Goal: Task Accomplishment & Management: Manage account settings

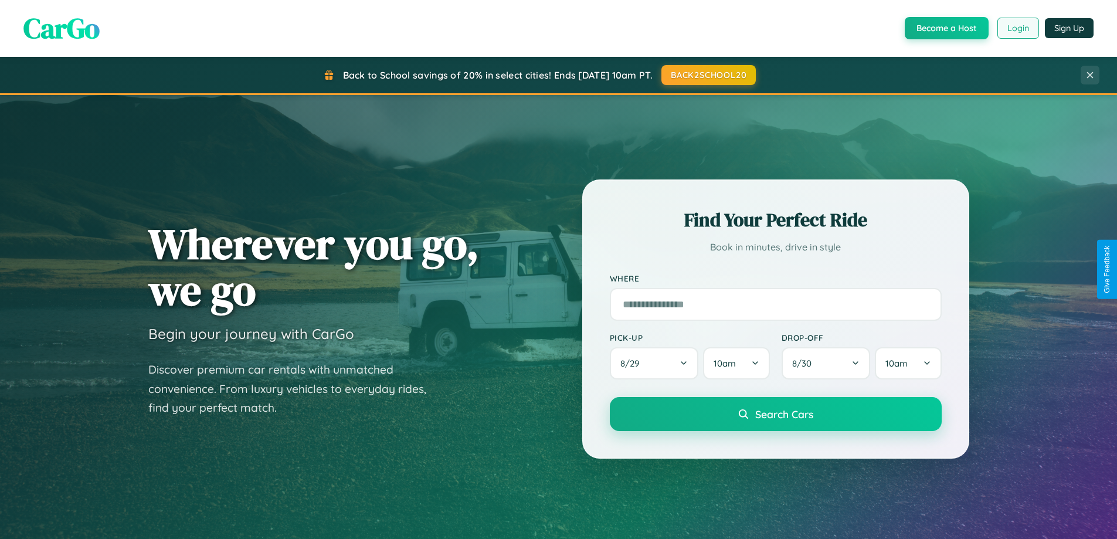
click at [1017, 28] on button "Login" at bounding box center [1018, 28] width 42 height 21
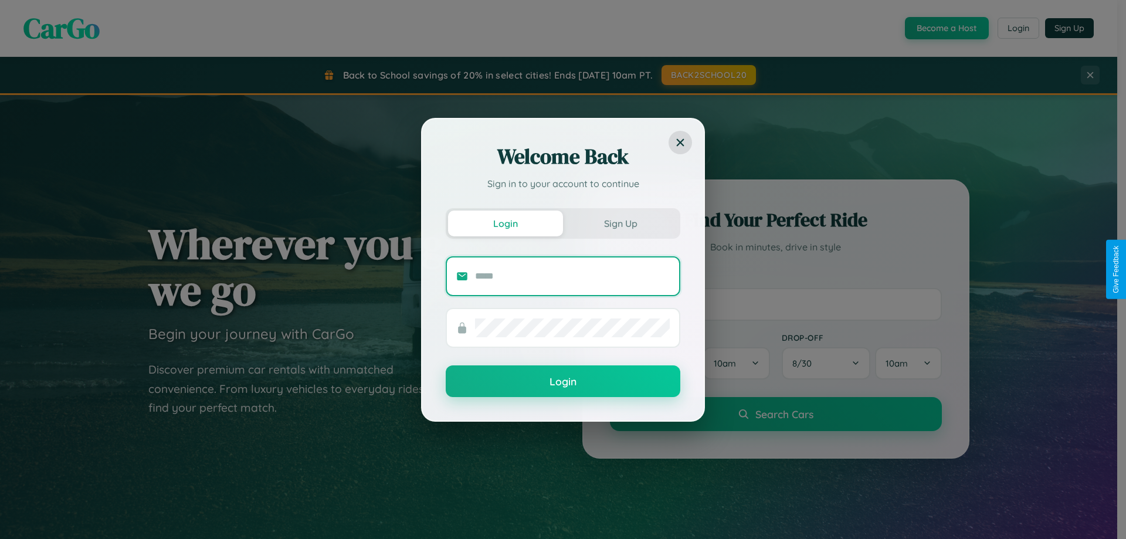
click at [572, 276] on input "text" at bounding box center [572, 276] width 195 height 19
type input "**********"
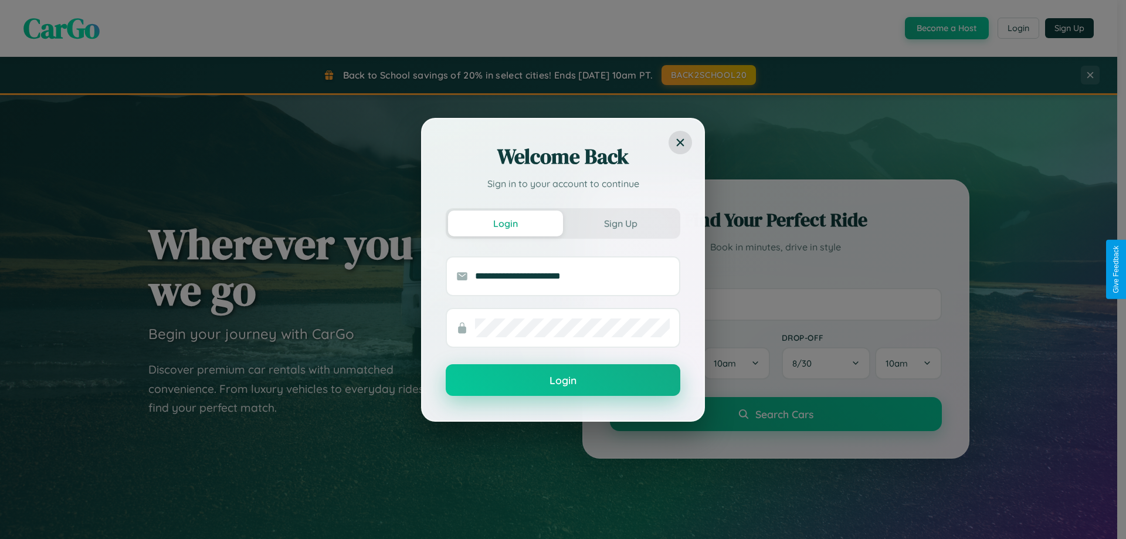
click at [563, 381] on button "Login" at bounding box center [563, 380] width 235 height 32
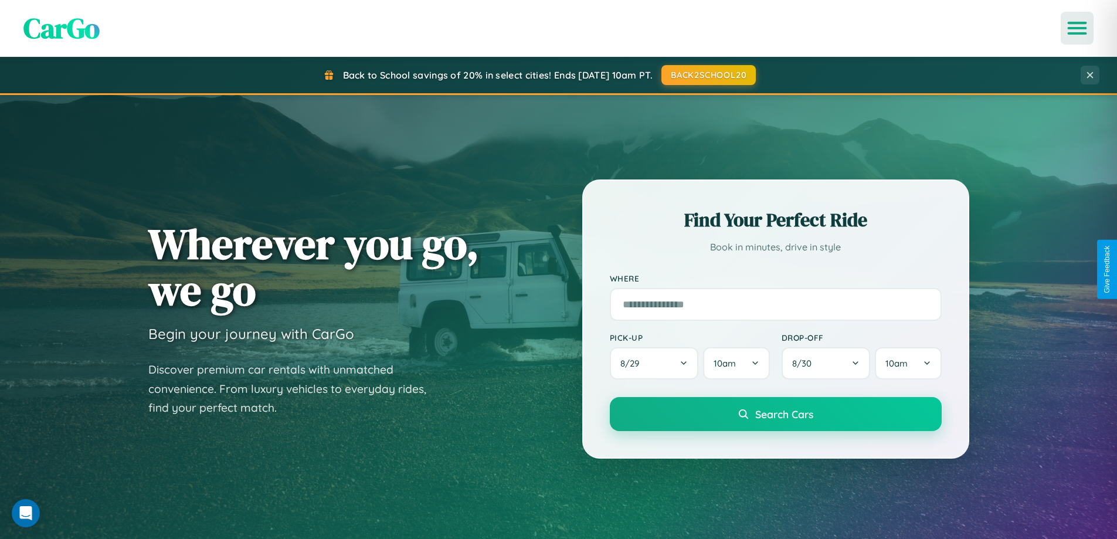
click at [1077, 28] on icon "Open menu" at bounding box center [1077, 28] width 17 height 11
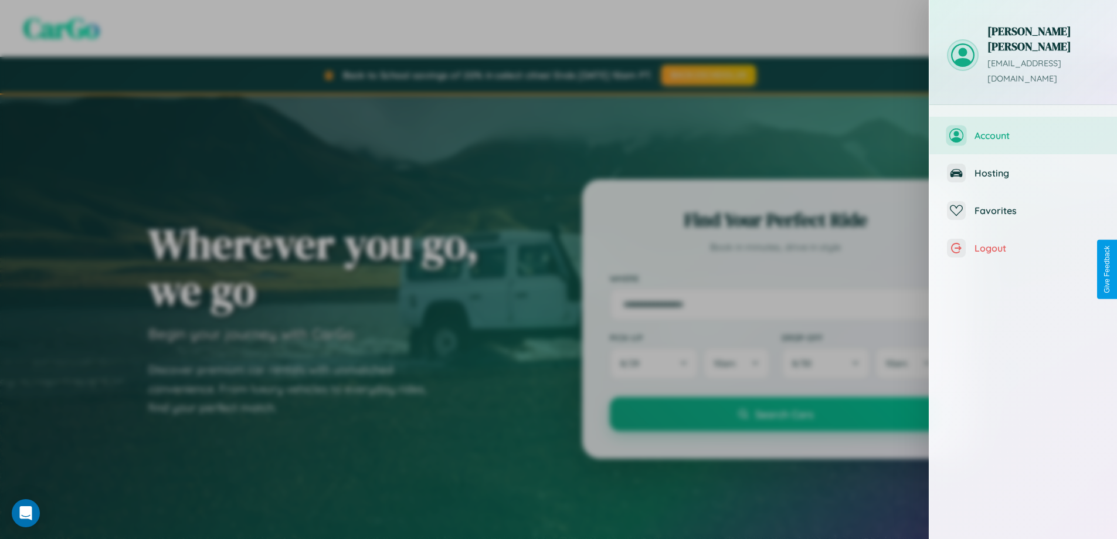
click at [1023, 130] on span "Account" at bounding box center [1037, 136] width 125 height 12
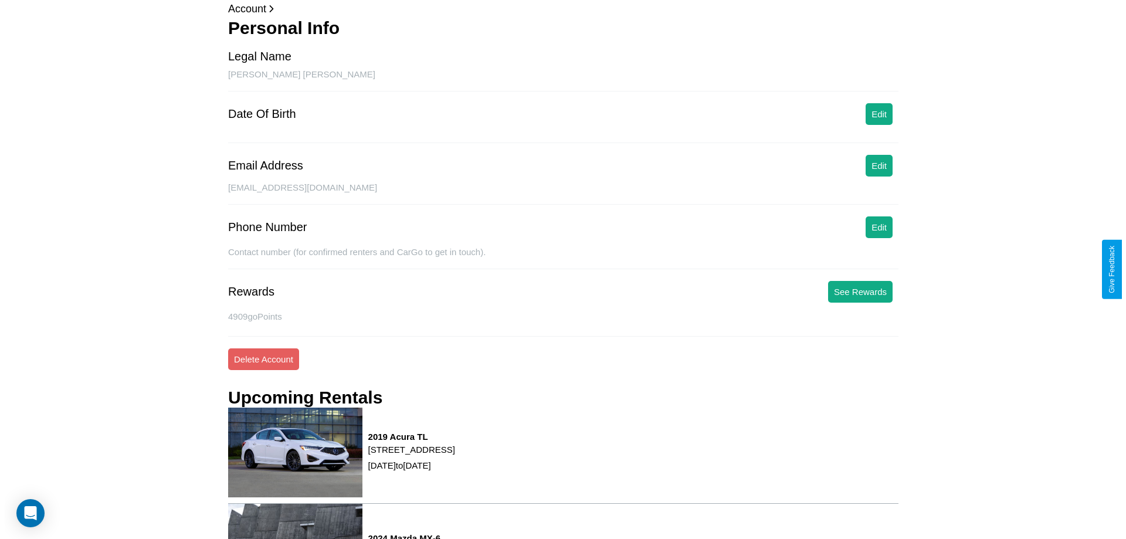
scroll to position [149, 0]
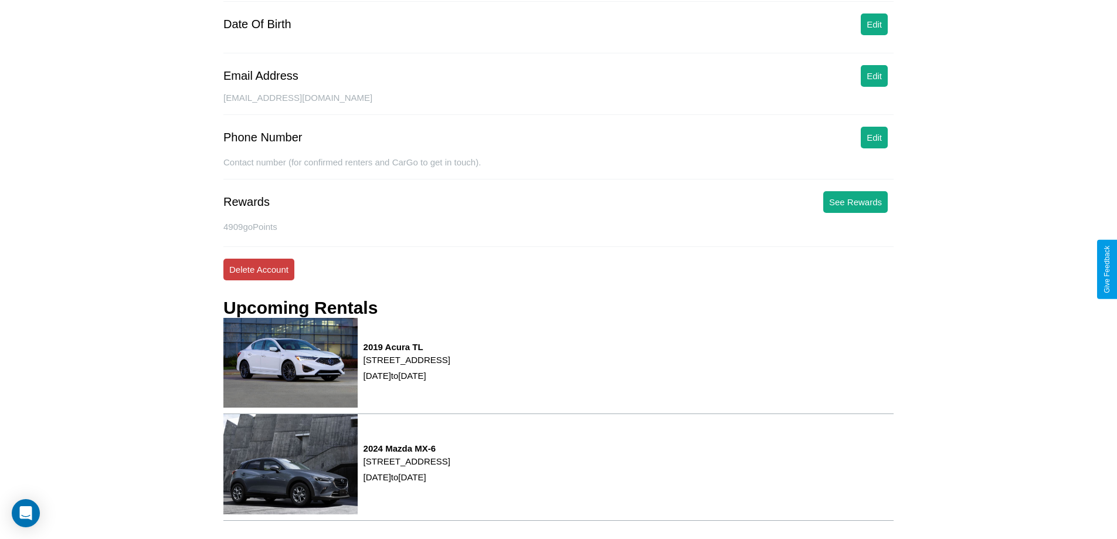
click at [259, 269] on button "Delete Account" at bounding box center [258, 270] width 71 height 22
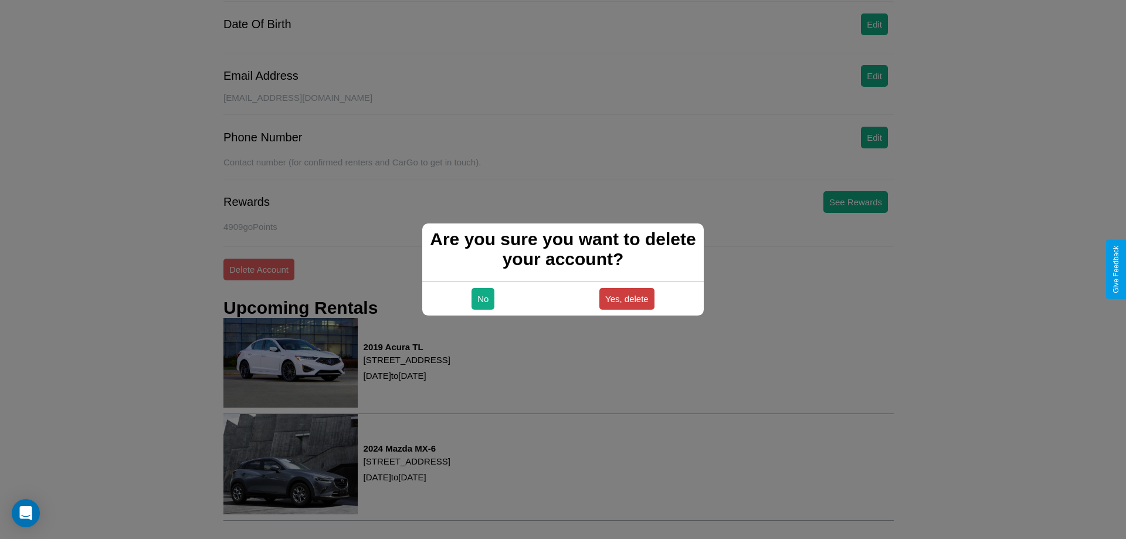
click at [626, 298] on button "Yes, delete" at bounding box center [626, 299] width 55 height 22
